Goal: Task Accomplishment & Management: Manage account settings

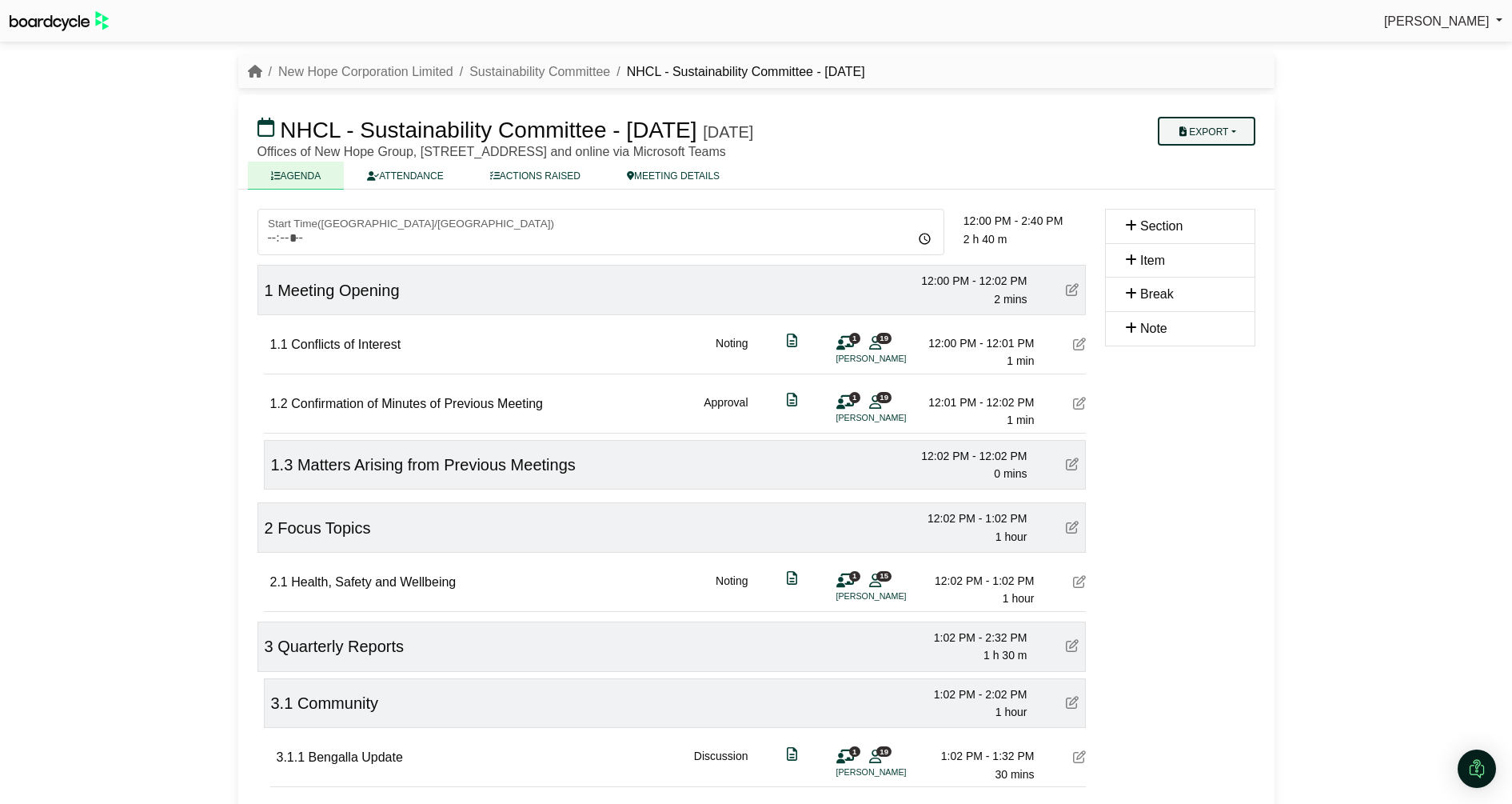
click at [1236, 135] on button "Export" at bounding box center [1206, 130] width 96 height 28
click at [1234, 156] on link "Agenda" at bounding box center [1227, 159] width 139 height 24
click at [46, 508] on div "[PERSON_NAME] Sign Out New Hope Corporation Limited Sustainability Committee NH…" at bounding box center [756, 402] width 1512 height 804
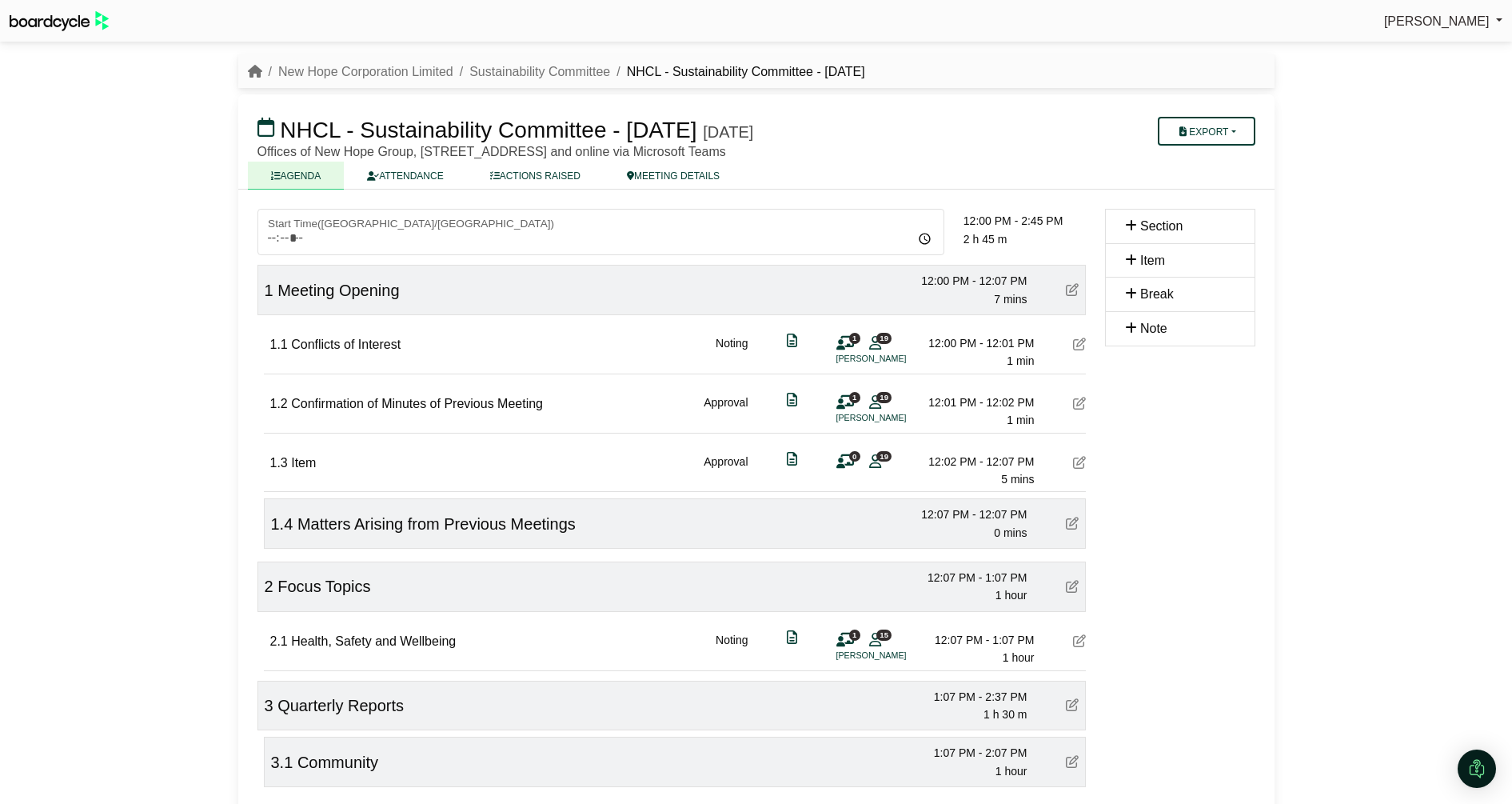
click at [1083, 457] on icon at bounding box center [1079, 462] width 13 height 13
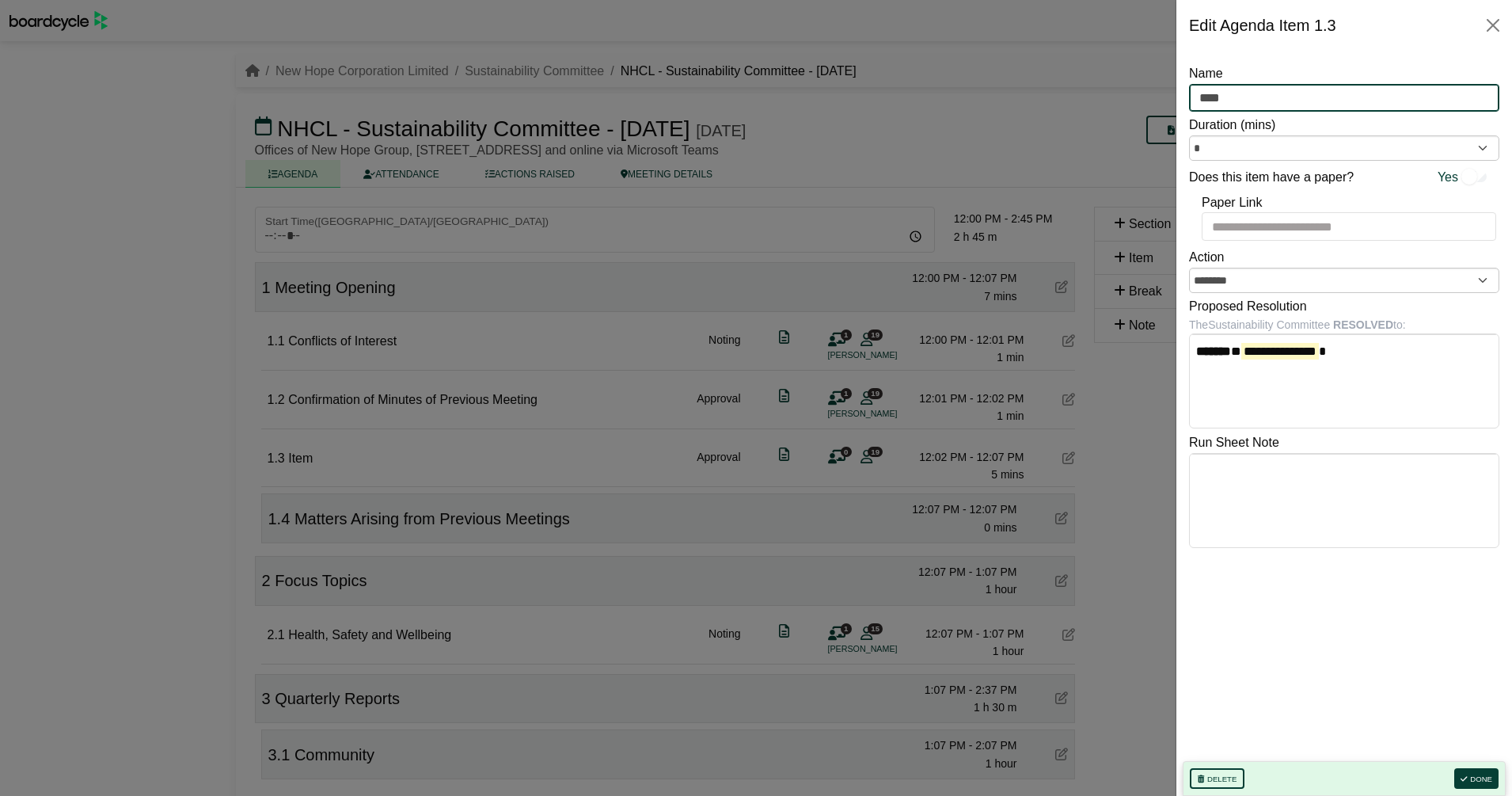
click at [1255, 101] on input "****" at bounding box center [1344, 97] width 310 height 28
type input "**********"
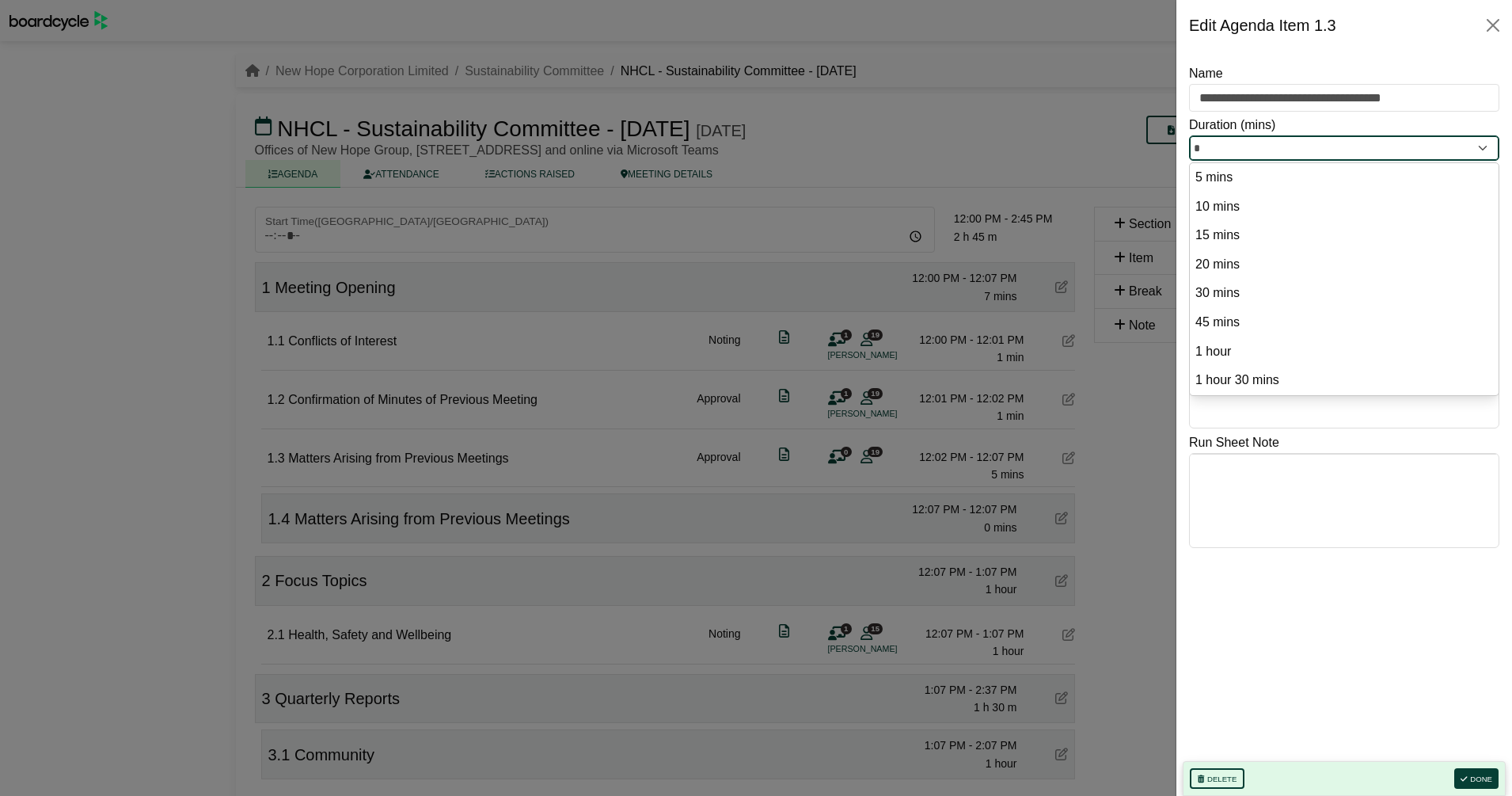
click at [1245, 153] on input "*" at bounding box center [1344, 148] width 310 height 25
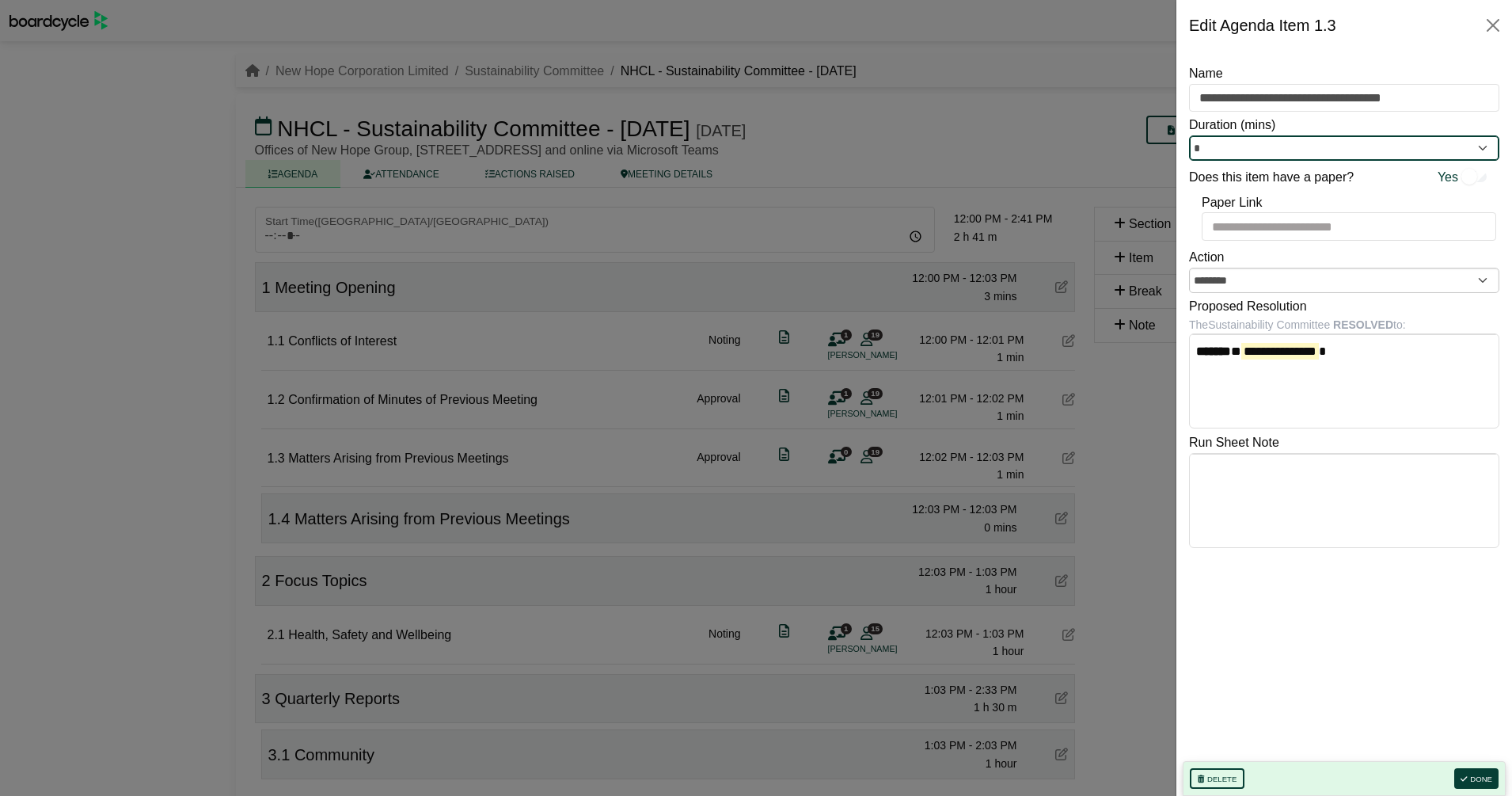
type input "*"
click at [572, 505] on div at bounding box center [756, 398] width 1512 height 796
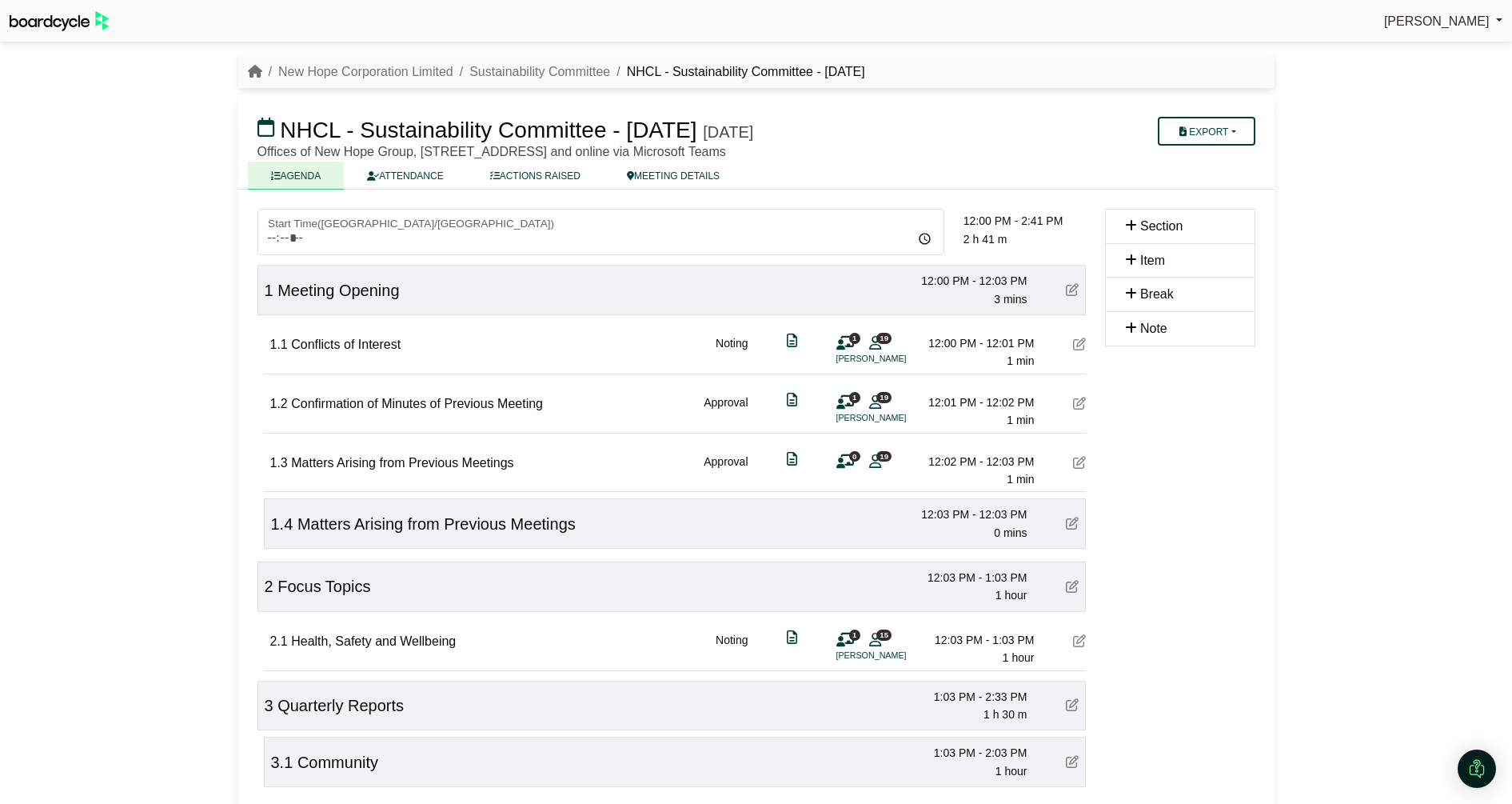
drag, startPoint x: 1066, startPoint y: 522, endPoint x: 1076, endPoint y: 516, distance: 11.7
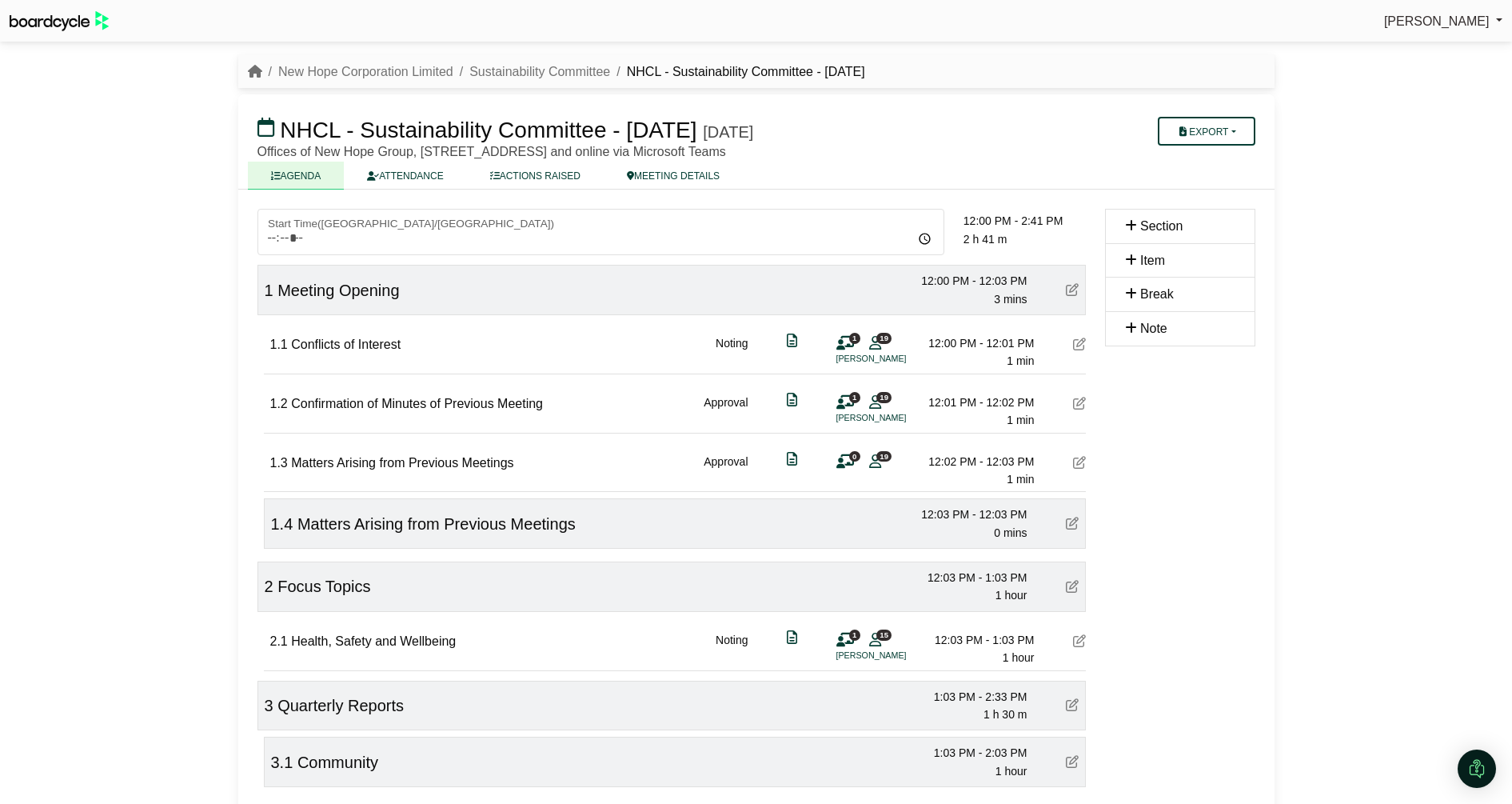
click at [1078, 524] on icon at bounding box center [1072, 523] width 13 height 13
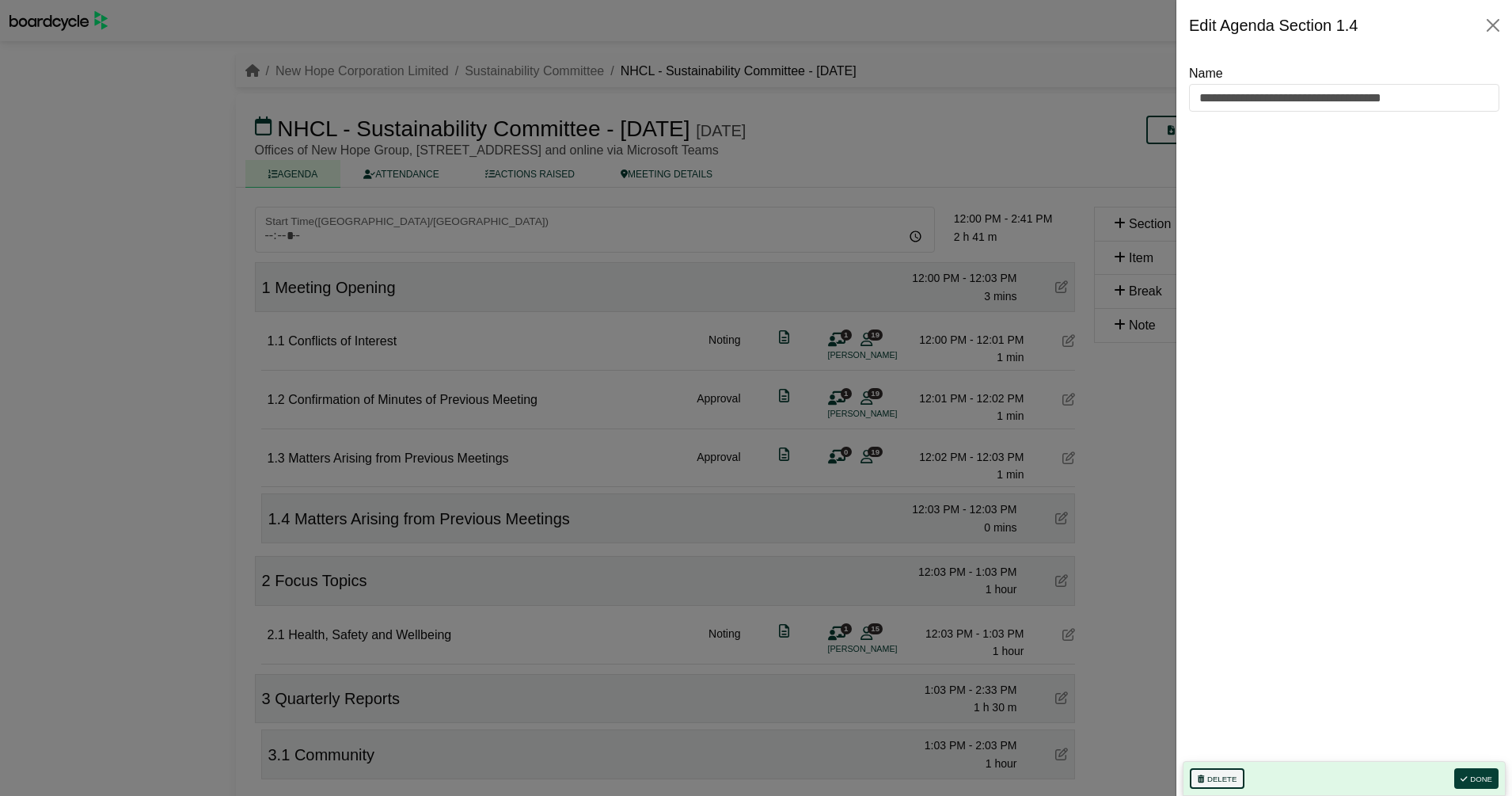
click at [1214, 776] on button "Delete" at bounding box center [1217, 778] width 55 height 21
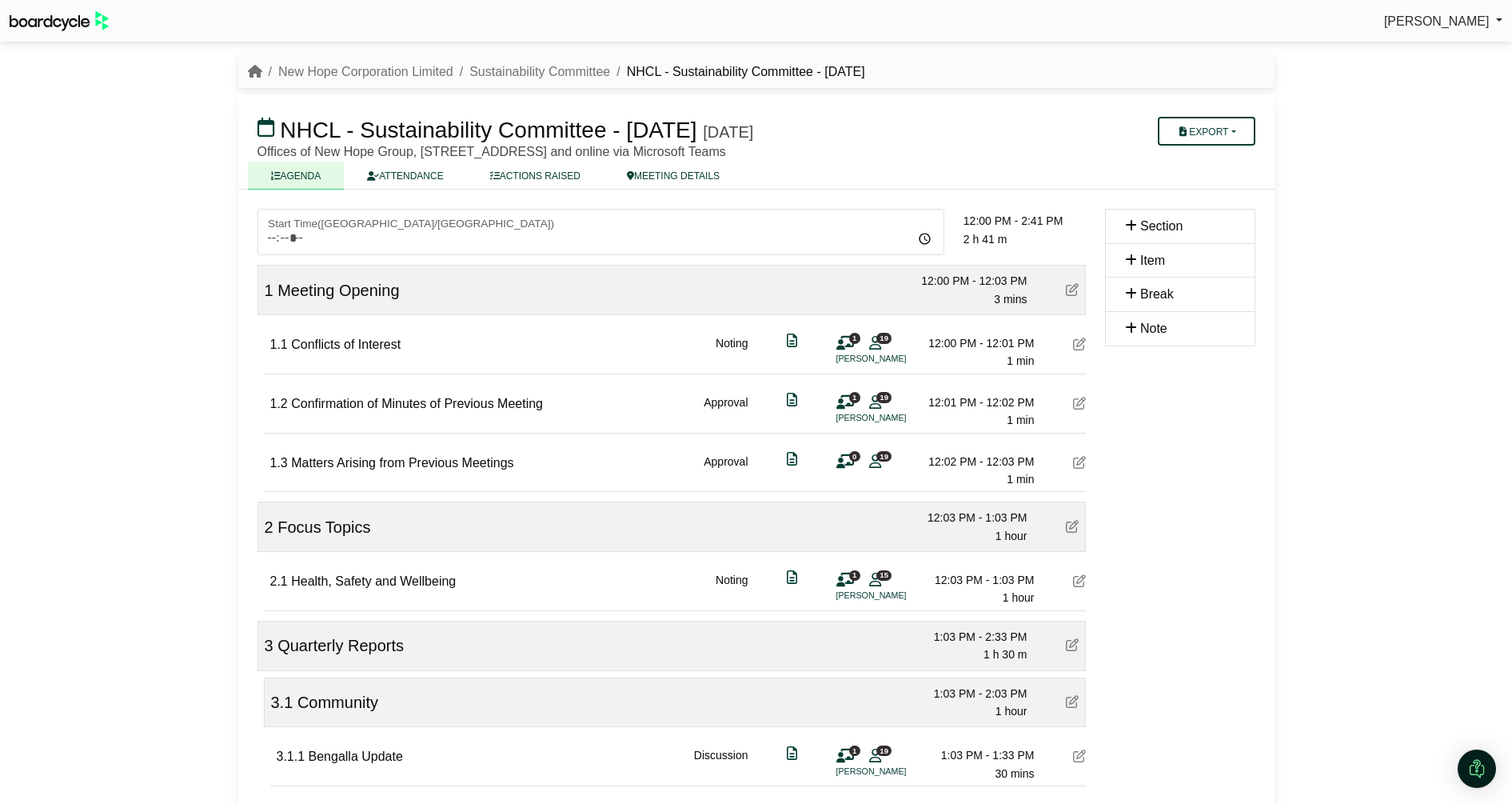
click at [1246, 135] on button "Export" at bounding box center [1206, 130] width 96 height 28
click at [1218, 164] on link "Agenda" at bounding box center [1227, 159] width 139 height 24
